Goal: Transaction & Acquisition: Purchase product/service

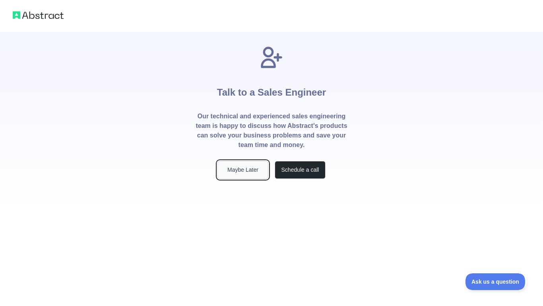
click at [255, 173] on button "Maybe Later" at bounding box center [243, 170] width 51 height 18
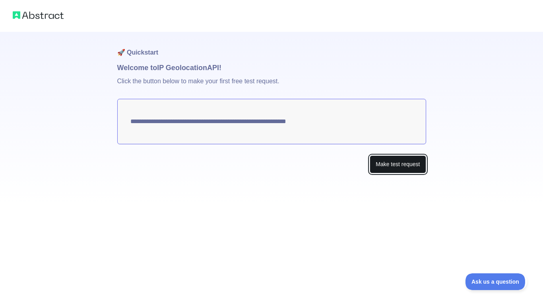
click at [394, 167] on button "Make test request" at bounding box center [398, 164] width 56 height 18
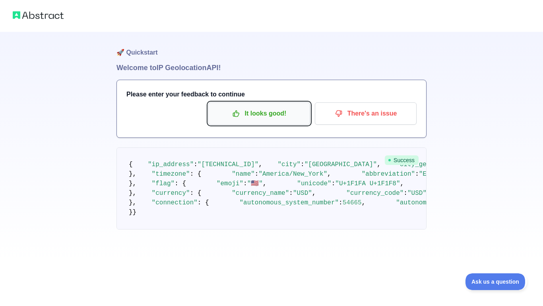
click at [266, 112] on p "It looks good!" at bounding box center [259, 114] width 90 height 14
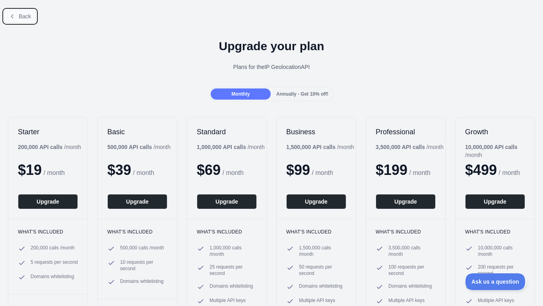
click at [15, 13] on icon at bounding box center [12, 16] width 6 height 6
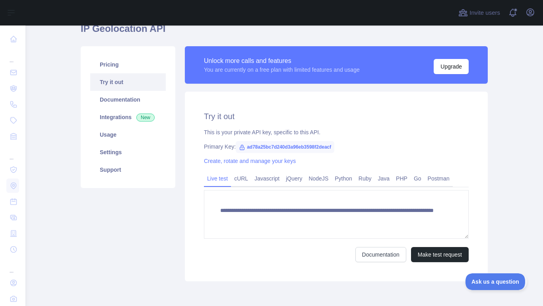
scroll to position [50, 0]
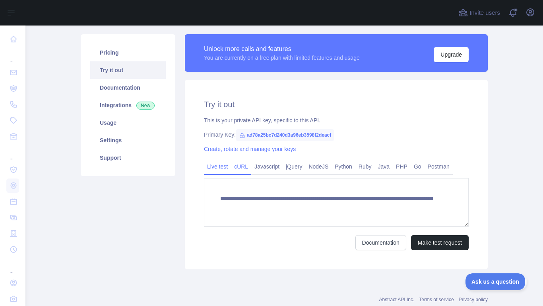
click at [245, 165] on link "cURL" at bounding box center [241, 166] width 20 height 13
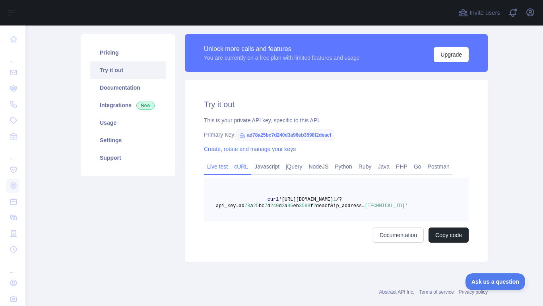
click at [224, 169] on link "Live test" at bounding box center [217, 166] width 27 height 13
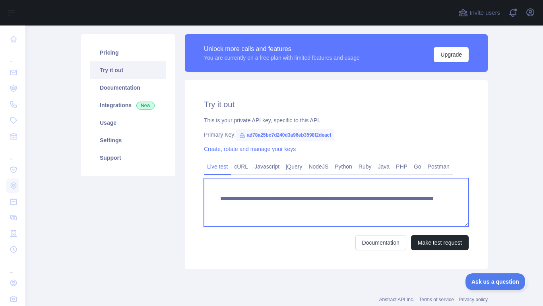
drag, startPoint x: 221, startPoint y: 195, endPoint x: 417, endPoint y: 230, distance: 199.2
click at [417, 230] on form "**********" at bounding box center [336, 214] width 265 height 72
